Goal: Task Accomplishment & Management: Use online tool/utility

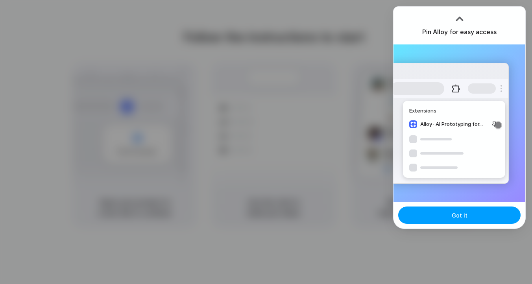
click at [462, 213] on span "Got it" at bounding box center [460, 215] width 16 height 8
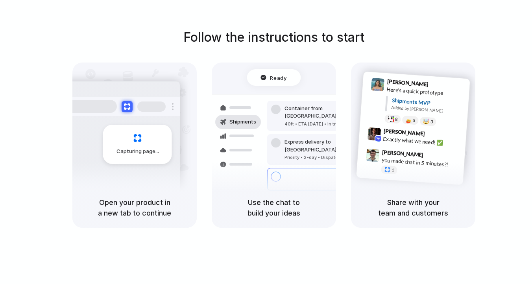
click at [278, 27] on div "Follow the instructions to start Capturing page Open your product in a new tab …" at bounding box center [274, 150] width 548 height 300
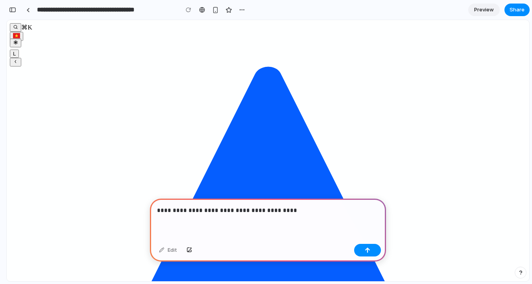
click at [197, 210] on p "**********" at bounding box center [268, 210] width 222 height 9
click at [287, 211] on p "**********" at bounding box center [268, 210] width 222 height 9
click at [369, 248] on div "button" at bounding box center [368, 251] width 6 height 6
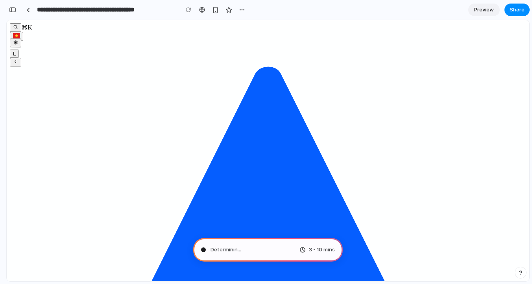
type input "**********"
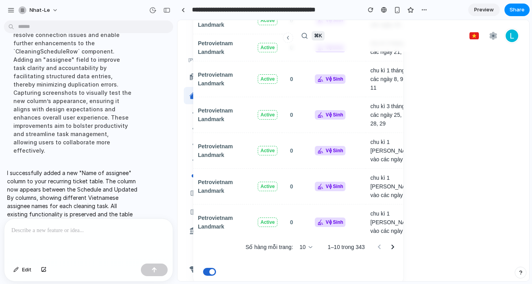
scroll to position [209, 0]
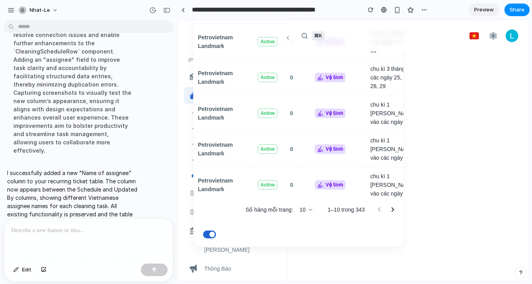
click at [398, 209] on button "button" at bounding box center [392, 209] width 13 height 13
click at [454, 230] on div "[PERSON_NAME] properties ticket ticket Thu chi [PERSON_NAME] [PERSON_NAME] Tick…" at bounding box center [354, 46] width 352 height 471
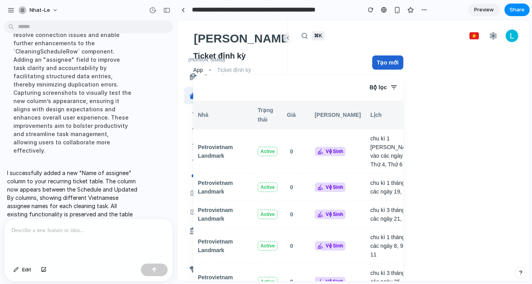
scroll to position [0, 0]
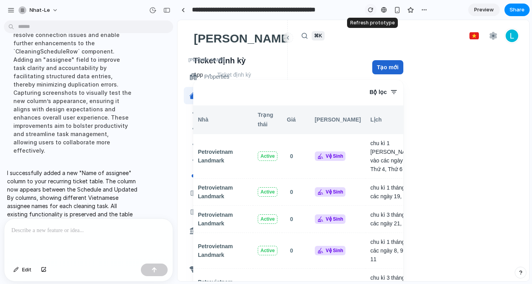
click at [371, 10] on div "button" at bounding box center [371, 10] width 6 height 6
click at [484, 13] on span "Preview" at bounding box center [485, 10] width 20 height 8
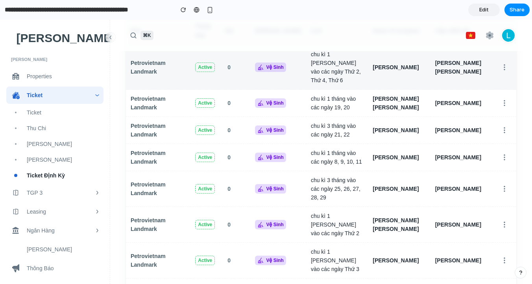
scroll to position [130, 0]
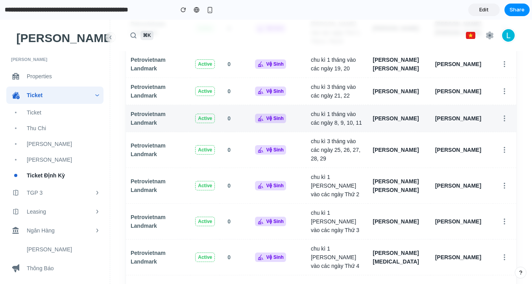
click at [398, 114] on h6 "[PERSON_NAME]" at bounding box center [399, 118] width 53 height 9
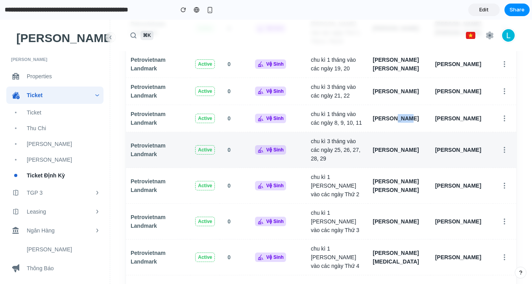
click at [406, 141] on td "[PERSON_NAME]" at bounding box center [399, 150] width 62 height 36
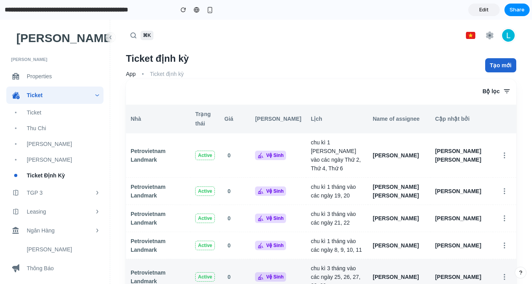
scroll to position [0, 0]
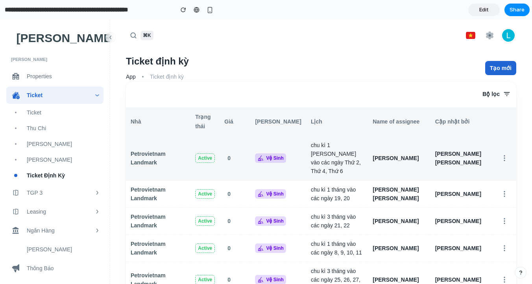
click at [399, 148] on td "[PERSON_NAME]" at bounding box center [399, 158] width 62 height 44
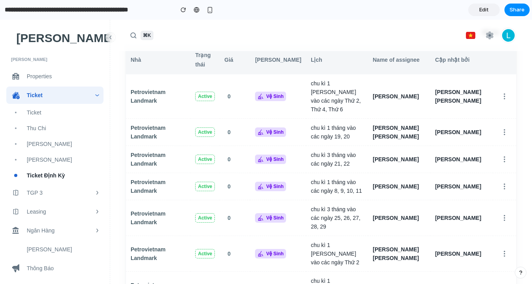
scroll to position [107, 0]
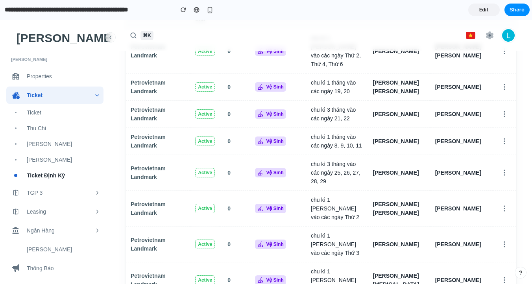
click at [37, 119] on div "ticket" at bounding box center [54, 113] width 97 height 14
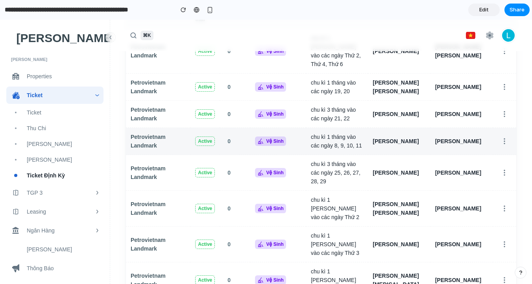
click at [174, 143] on td "Petrovietnam Landmark" at bounding box center [158, 141] width 65 height 27
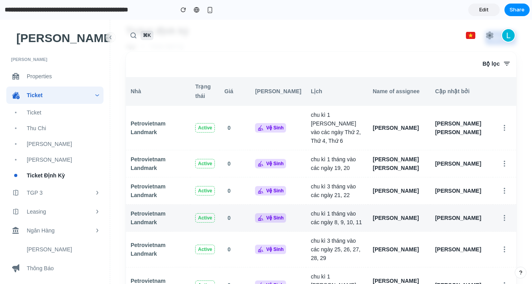
scroll to position [0, 0]
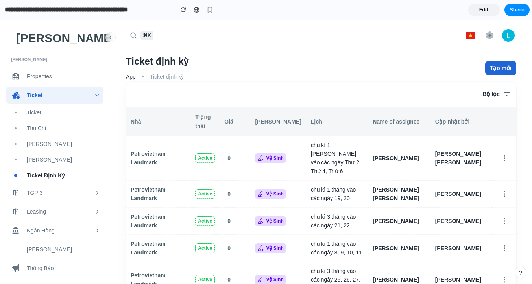
click at [406, 121] on th "Name of assignee" at bounding box center [399, 122] width 62 height 29
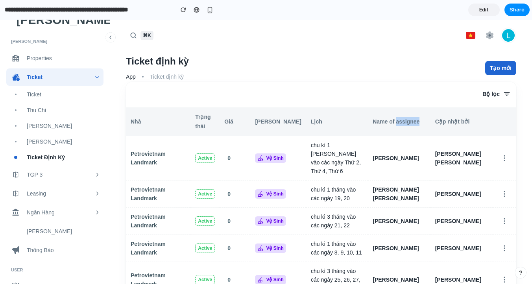
scroll to position [24, 0]
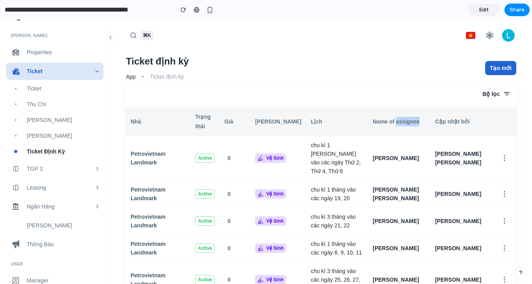
click at [77, 65] on div "ticket" at bounding box center [54, 71] width 97 height 17
click at [100, 70] on icon at bounding box center [97, 71] width 6 height 6
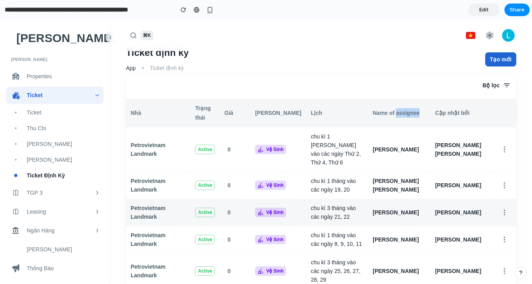
scroll to position [0, 0]
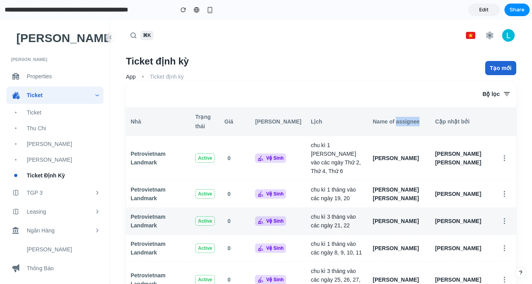
click at [393, 122] on th "Name of assignee" at bounding box center [399, 122] width 62 height 29
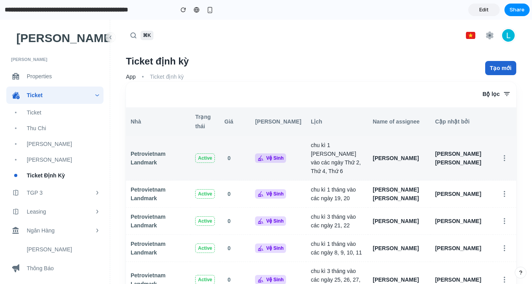
click at [502, 154] on icon "button" at bounding box center [505, 158] width 8 height 8
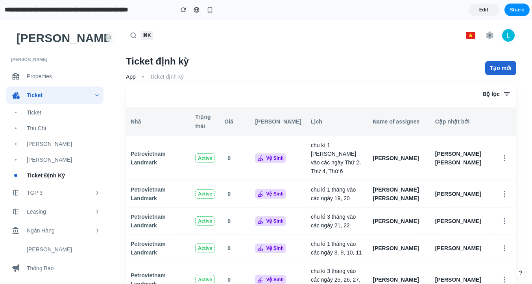
click at [411, 125] on th "Name of assignee" at bounding box center [399, 122] width 62 height 29
